Goal: Information Seeking & Learning: Find specific page/section

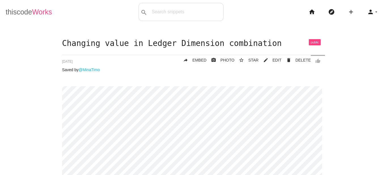
click at [29, 16] on link "thiscode Works" at bounding box center [29, 12] width 46 height 18
click at [167, 15] on div "search All: All: Code: Title: Tag: All: Code: Title: Tag:" at bounding box center [180, 12] width 85 height 18
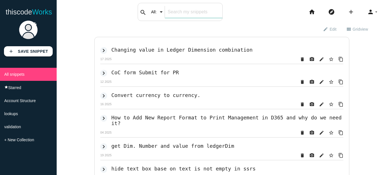
drag, startPoint x: 0, startPoint y: 0, endPoint x: 187, endPoint y: 15, distance: 187.7
click at [187, 15] on input "text" at bounding box center [193, 12] width 57 height 12
type input "dim"
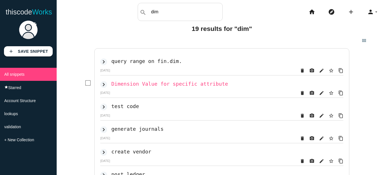
click at [153, 87] on h2 "Dimension Value for specific attribute" at bounding box center [169, 84] width 117 height 6
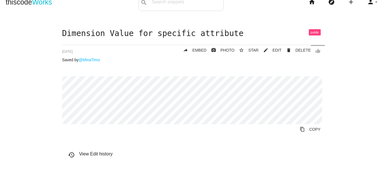
scroll to position [13, 0]
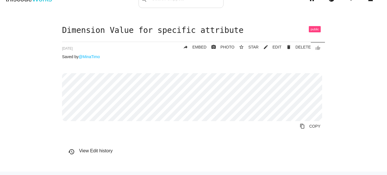
click at [328, 88] on div "Dimension Value for specific attribute thumb_up delete DELETE mode_edit EDIT 65…" at bounding box center [193, 98] width 375 height 145
